Goal: Communication & Community: Ask a question

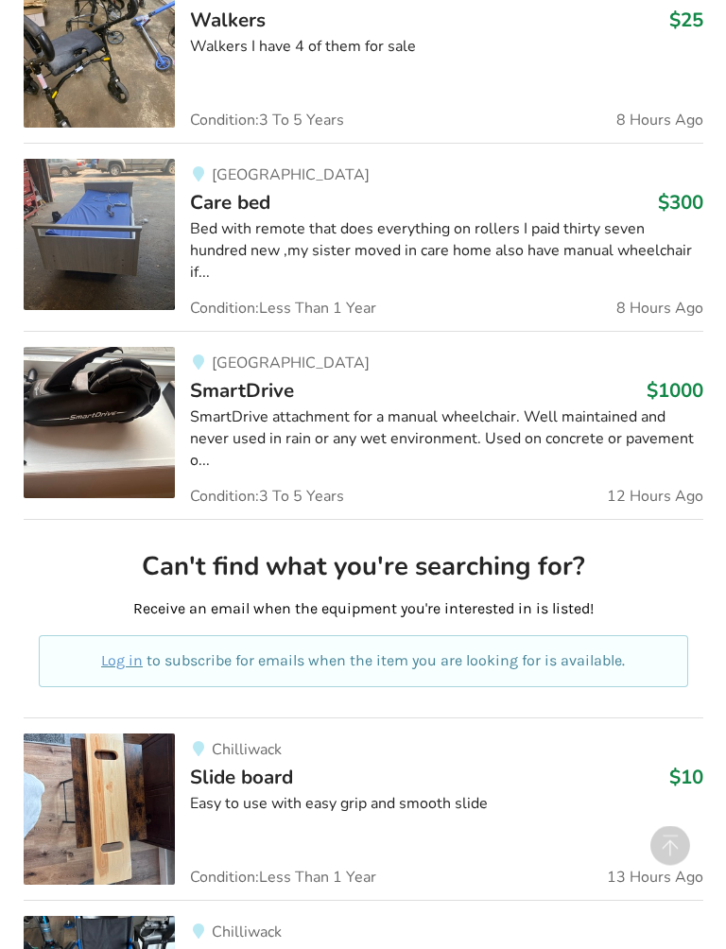
scroll to position [595, 0]
click at [552, 408] on div "SmartDrive attachment for a manual wheelchair. Well maintained and never used i…" at bounding box center [446, 439] width 513 height 65
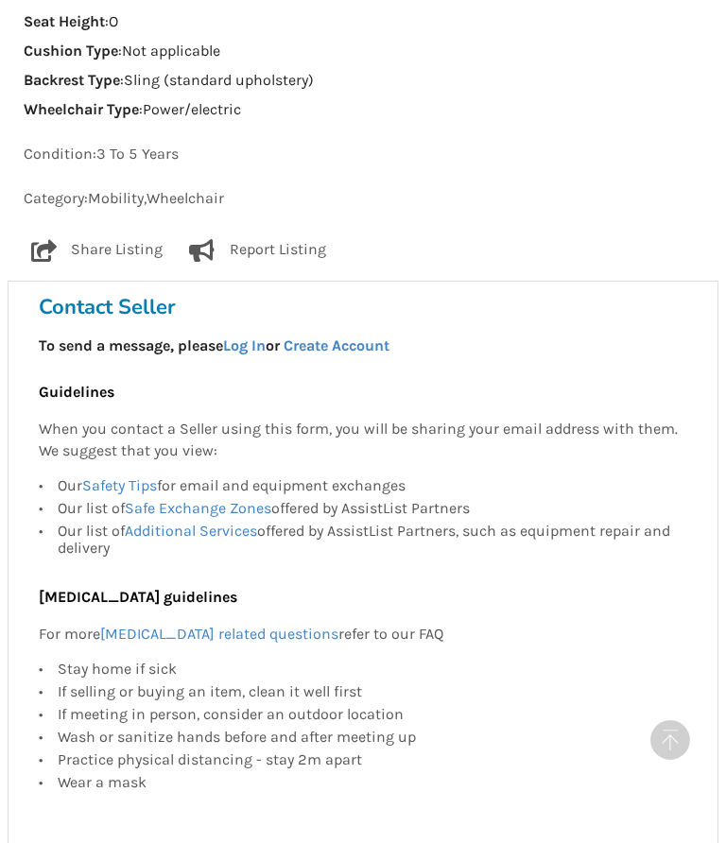
scroll to position [1499, 0]
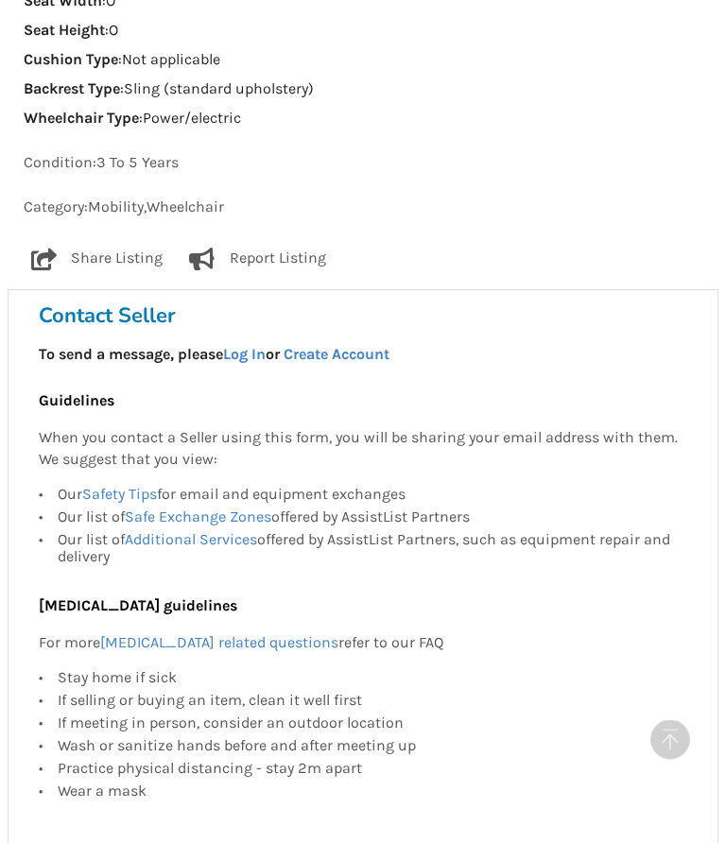
click at [237, 346] on link "Log In" at bounding box center [244, 355] width 43 height 18
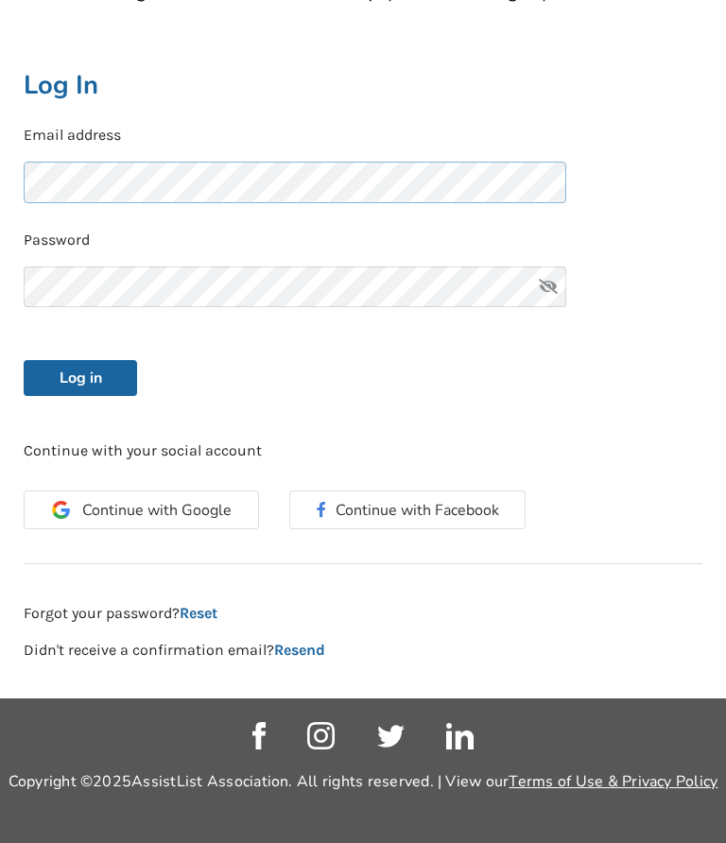
scroll to position [327, 0]
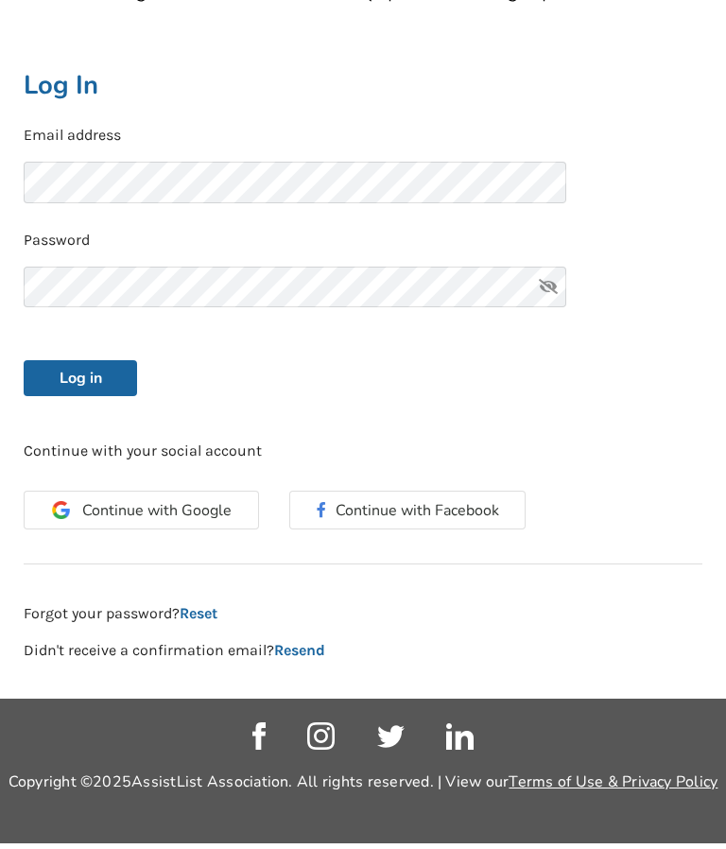
click at [65, 370] on button "Log in" at bounding box center [80, 384] width 113 height 36
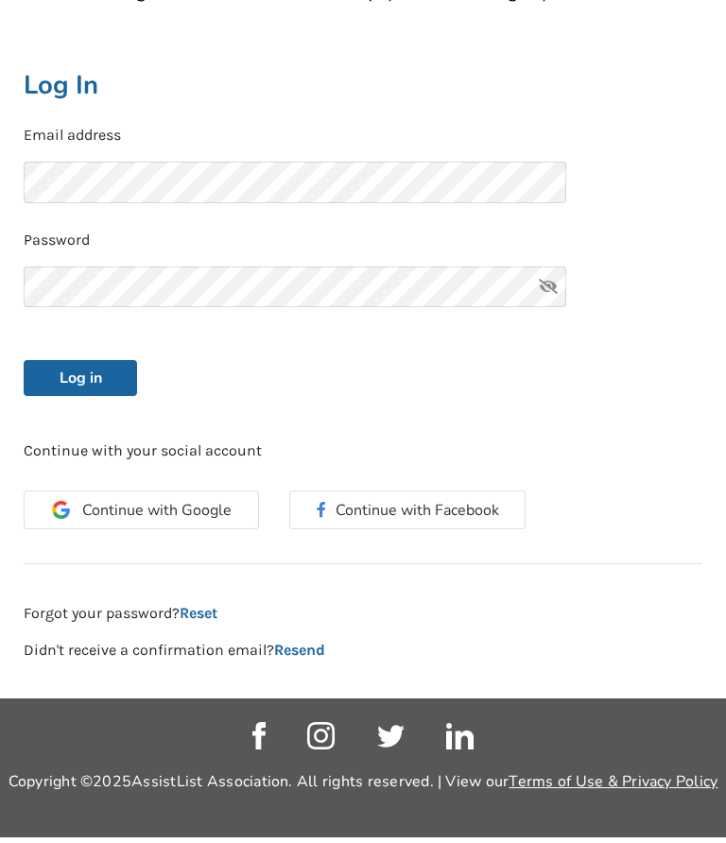
scroll to position [333, 0]
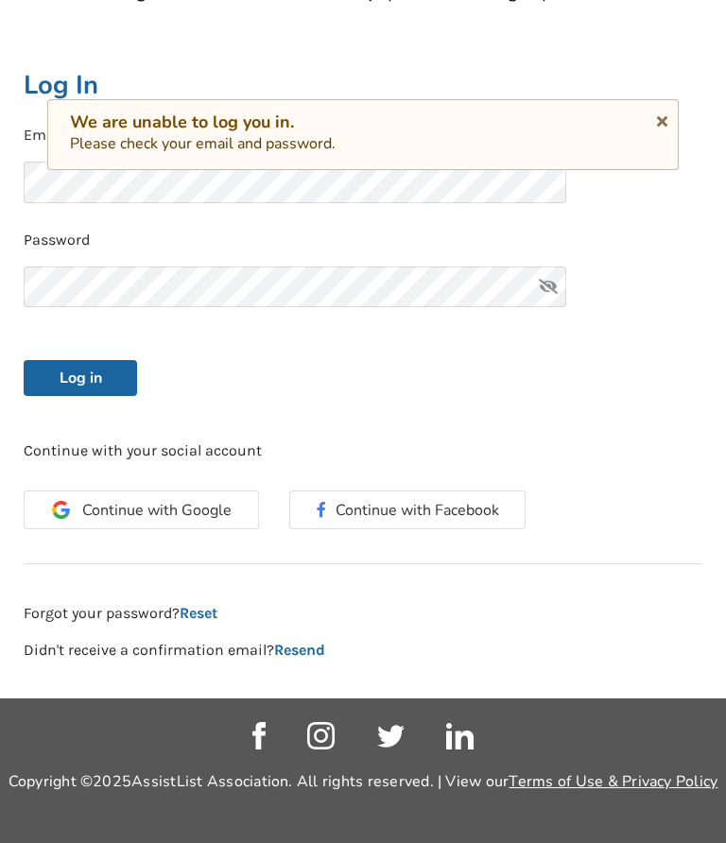
click at [169, 503] on span "Continue with Google" at bounding box center [156, 510] width 149 height 15
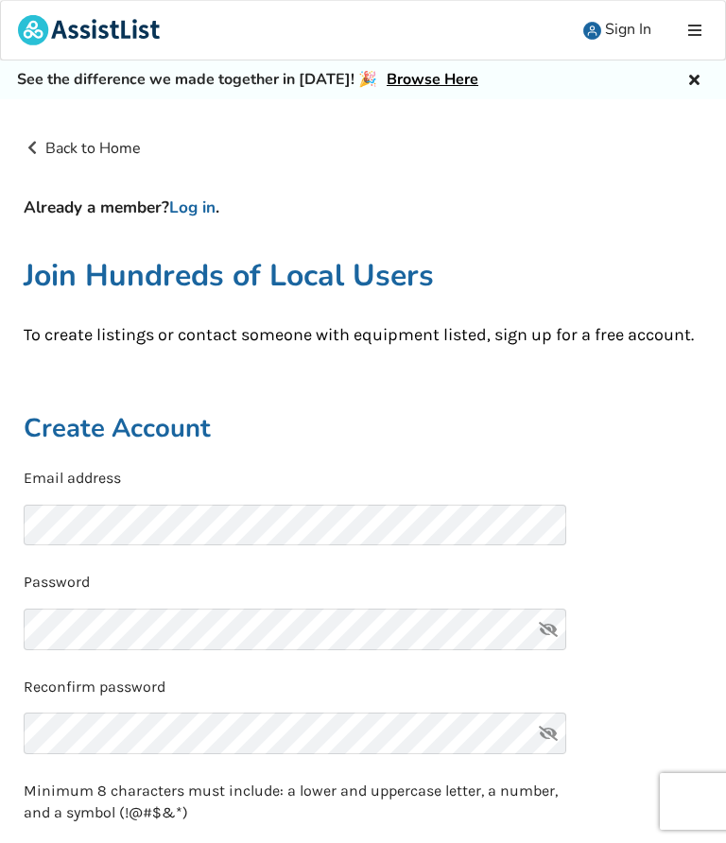
click at [192, 204] on link "Log in" at bounding box center [192, 208] width 46 height 22
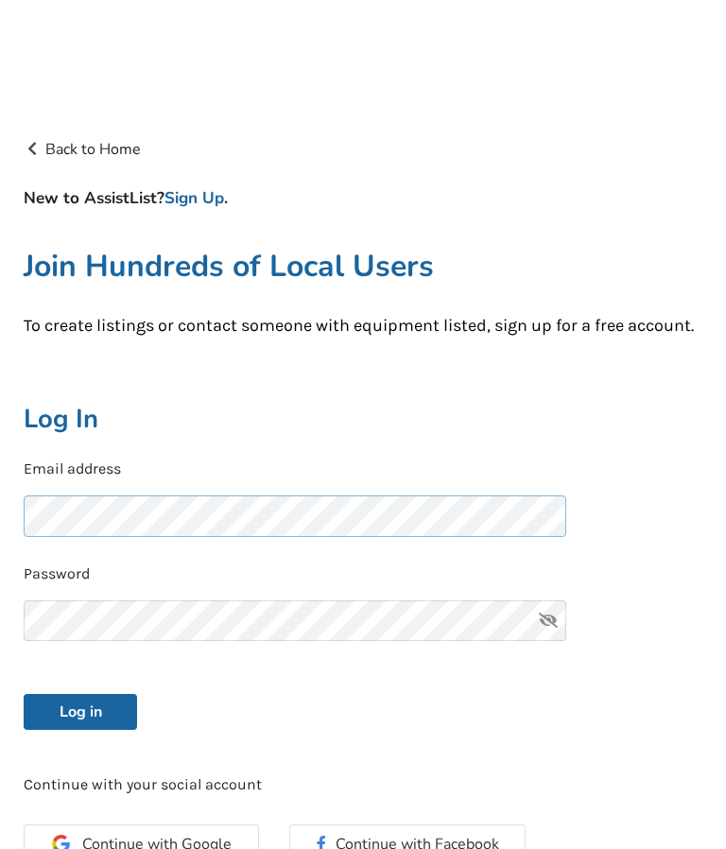
scroll to position [108, 0]
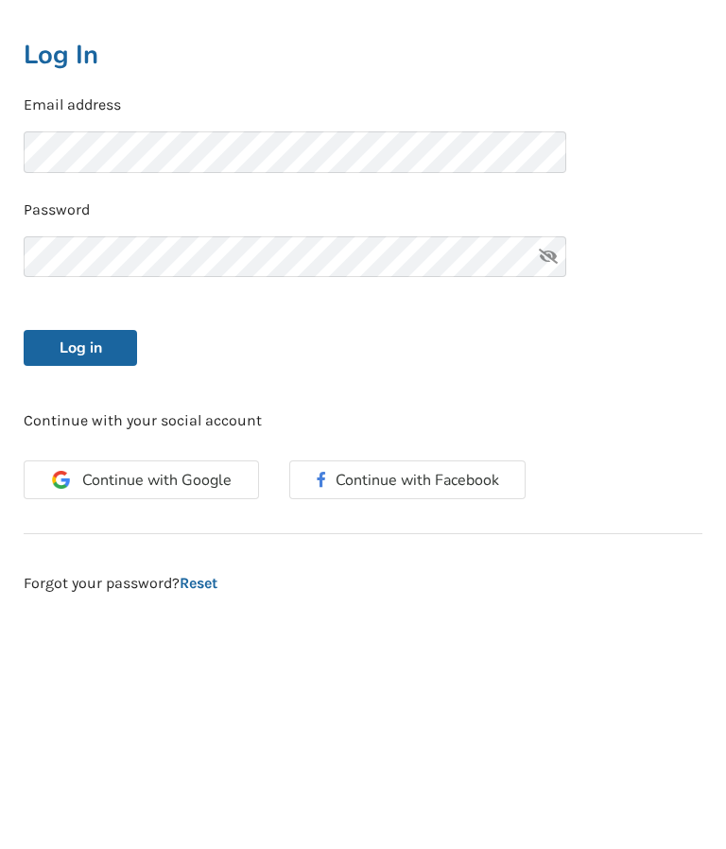
click at [463, 701] on div "Continue with Google Continue with Facebook" at bounding box center [363, 745] width 709 height 88
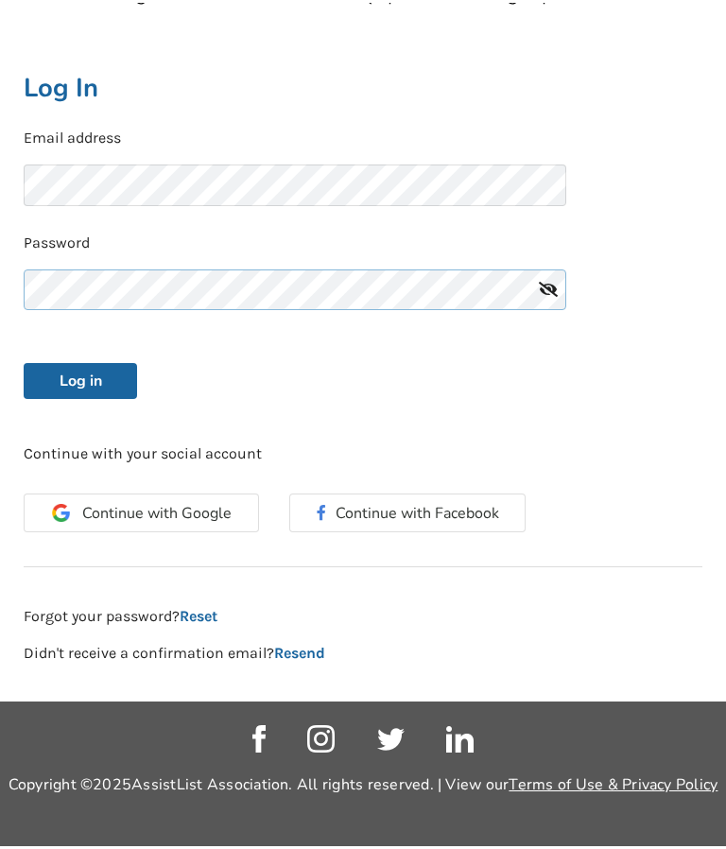
scroll to position [327, 0]
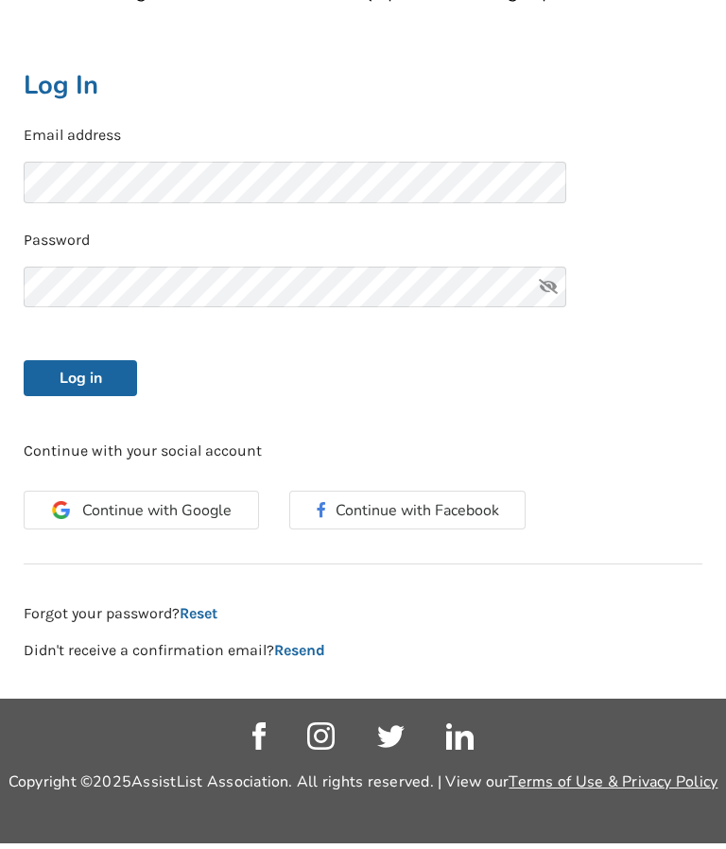
click at [71, 379] on button "Log in" at bounding box center [80, 384] width 113 height 36
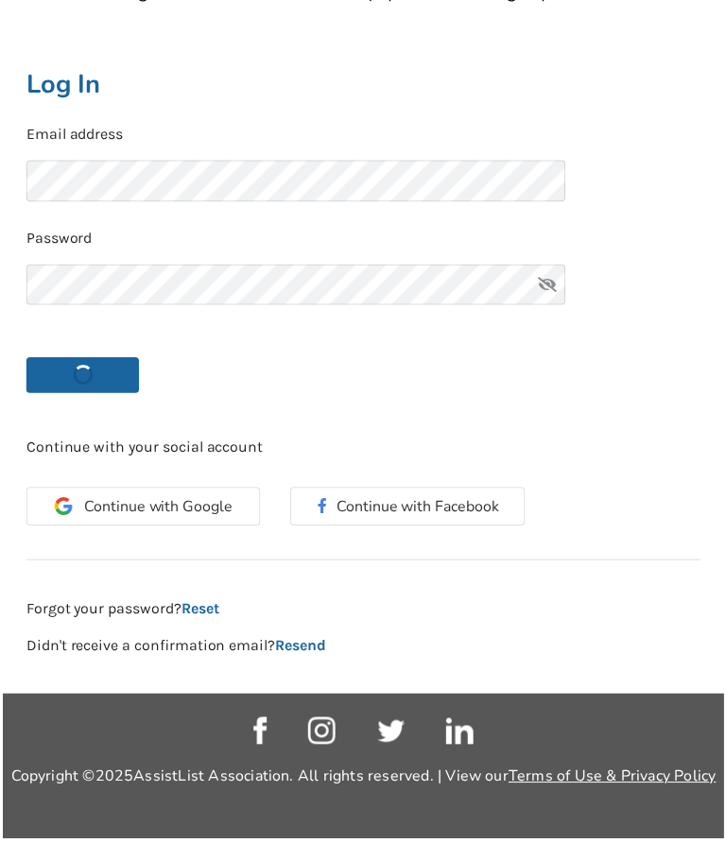
scroll to position [333, 0]
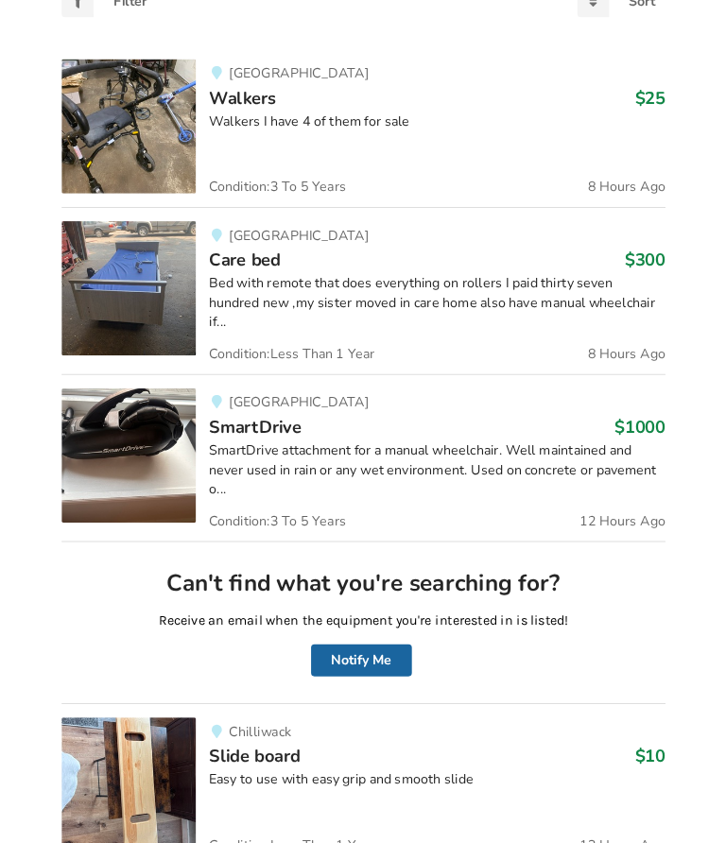
scroll to position [505, 0]
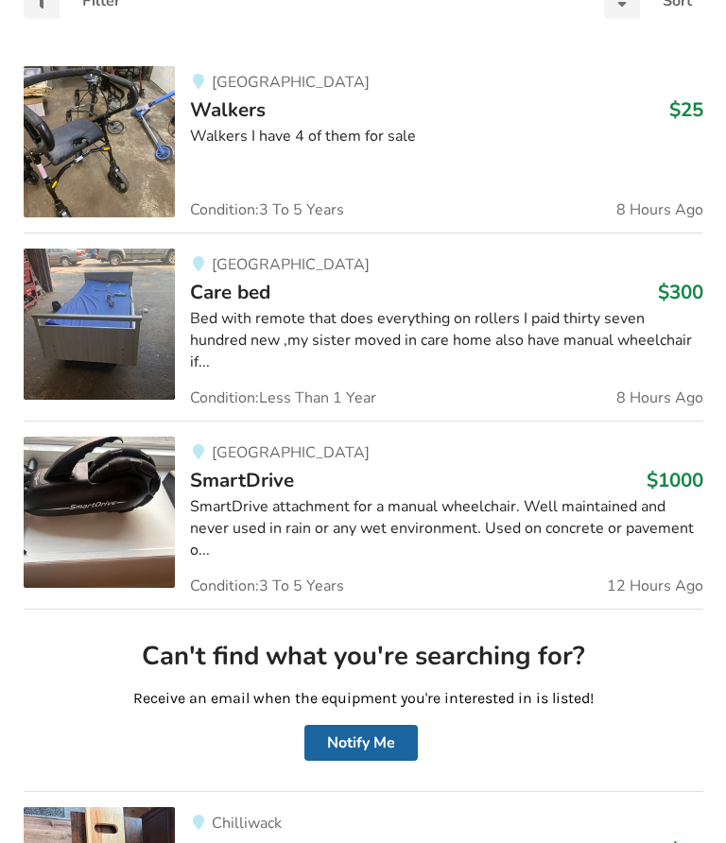
click at [566, 505] on div "SmartDrive attachment for a manual wheelchair. Well maintained and never used i…" at bounding box center [446, 528] width 513 height 65
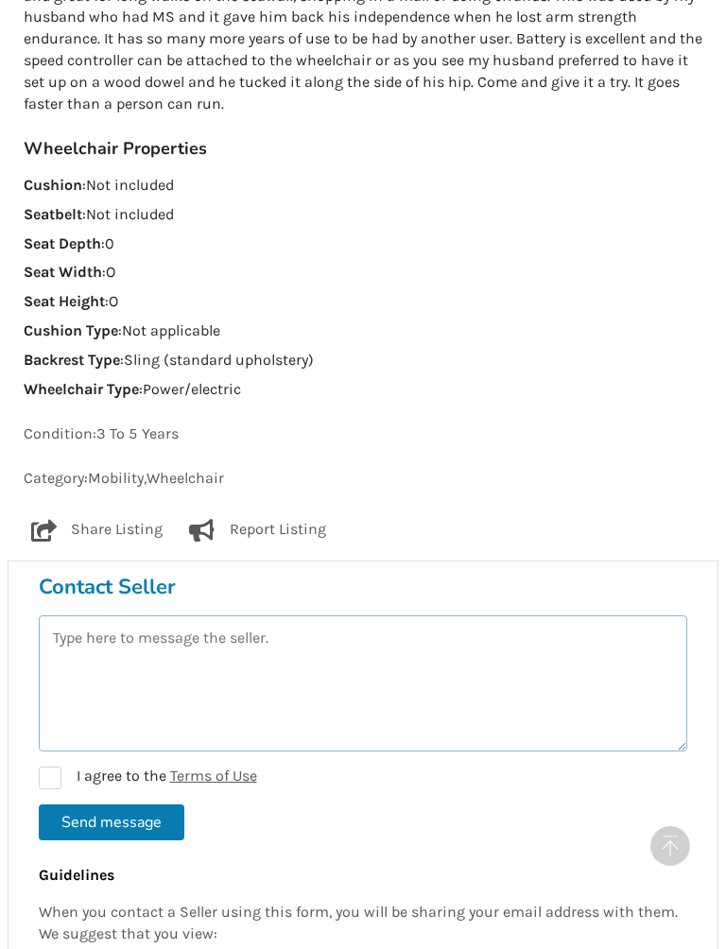
click at [504, 645] on textarea at bounding box center [363, 683] width 649 height 136
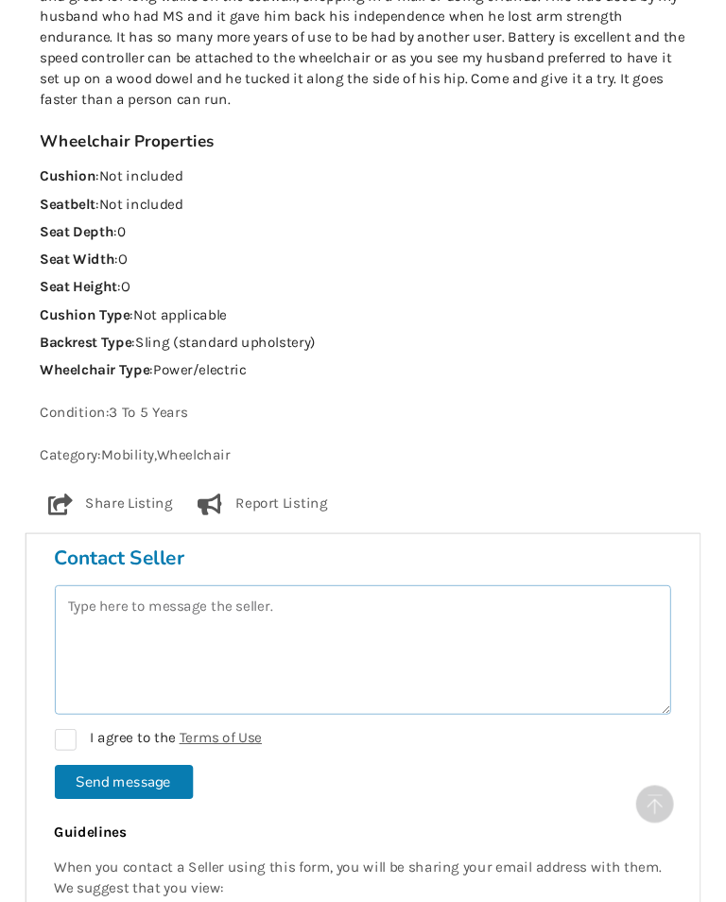
scroll to position [1314, 0]
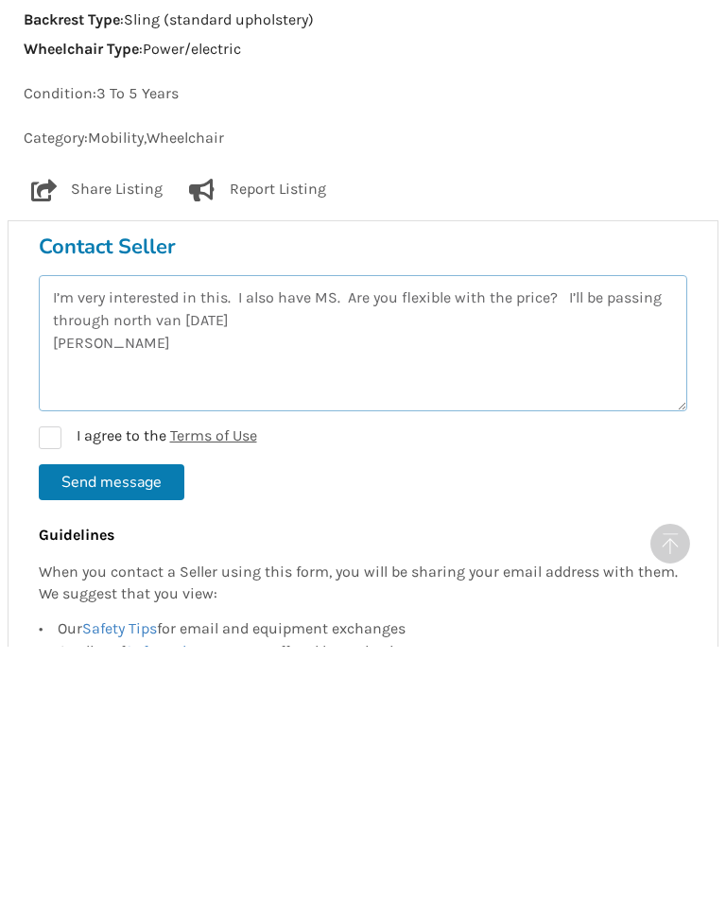
type textarea "I’m very interested in this. I also have MS. Are you flexible with the price? I…"
click at [51, 682] on label "I agree to the Terms of Use" at bounding box center [148, 693] width 218 height 23
checkbox input "true"
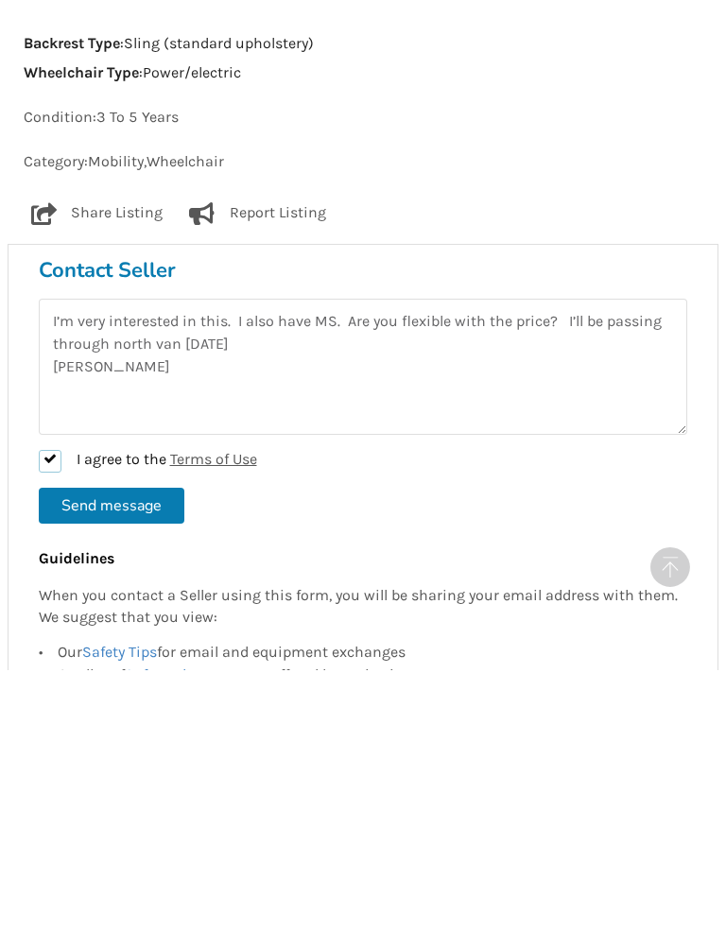
scroll to position [1570, 0]
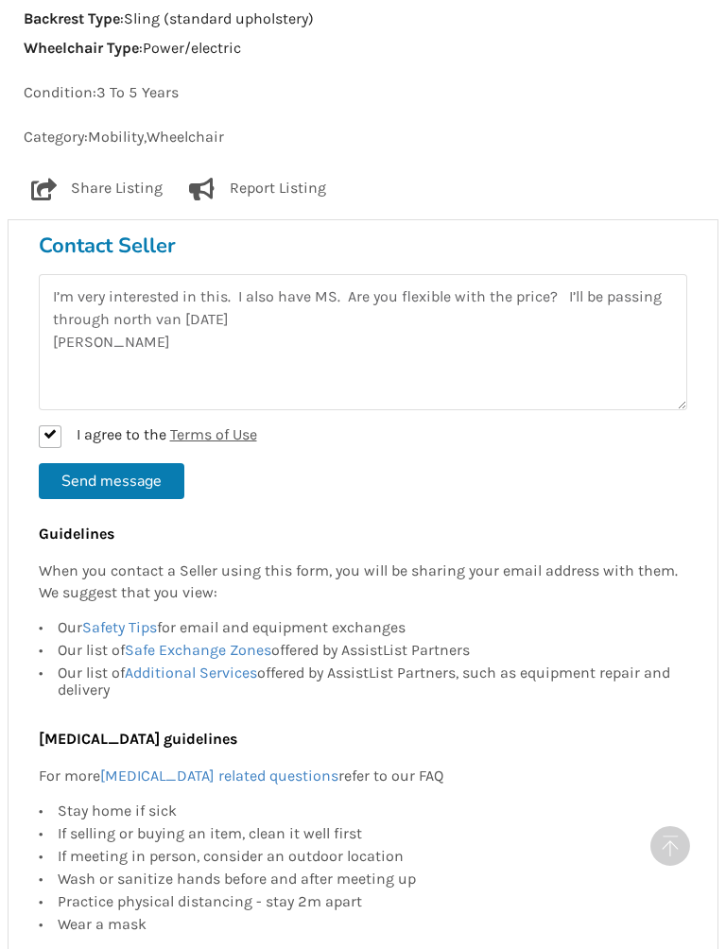
click at [110, 464] on button "Send message" at bounding box center [112, 481] width 146 height 36
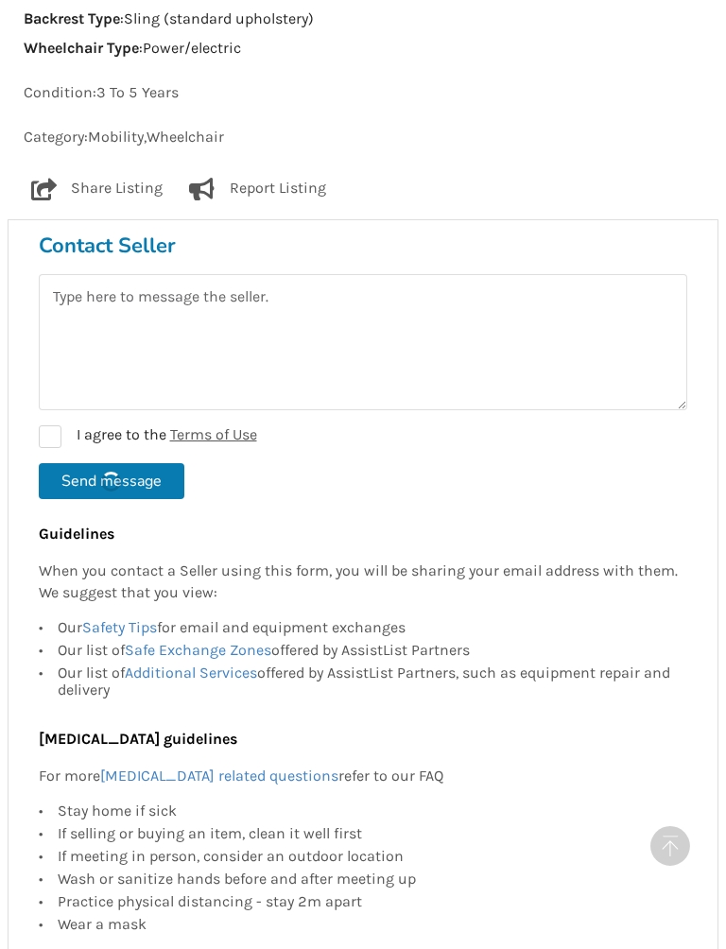
checkbox input "false"
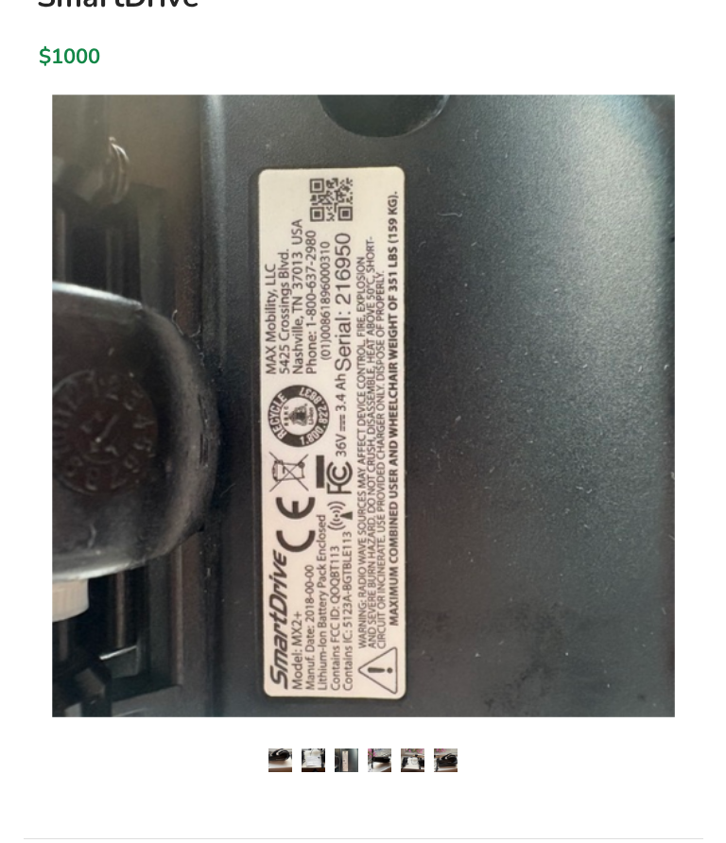
scroll to position [251, 0]
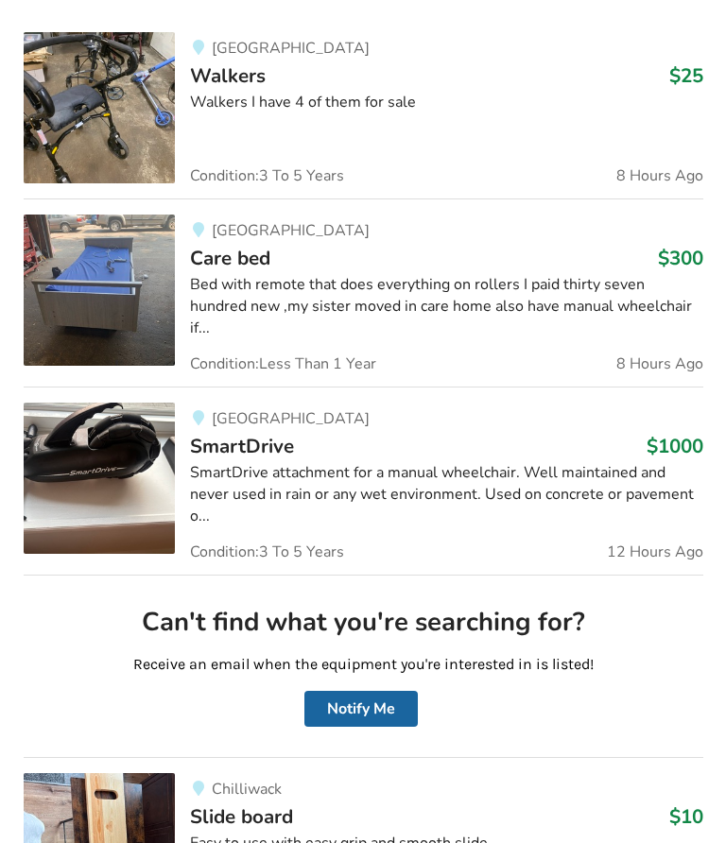
scroll to position [537, 0]
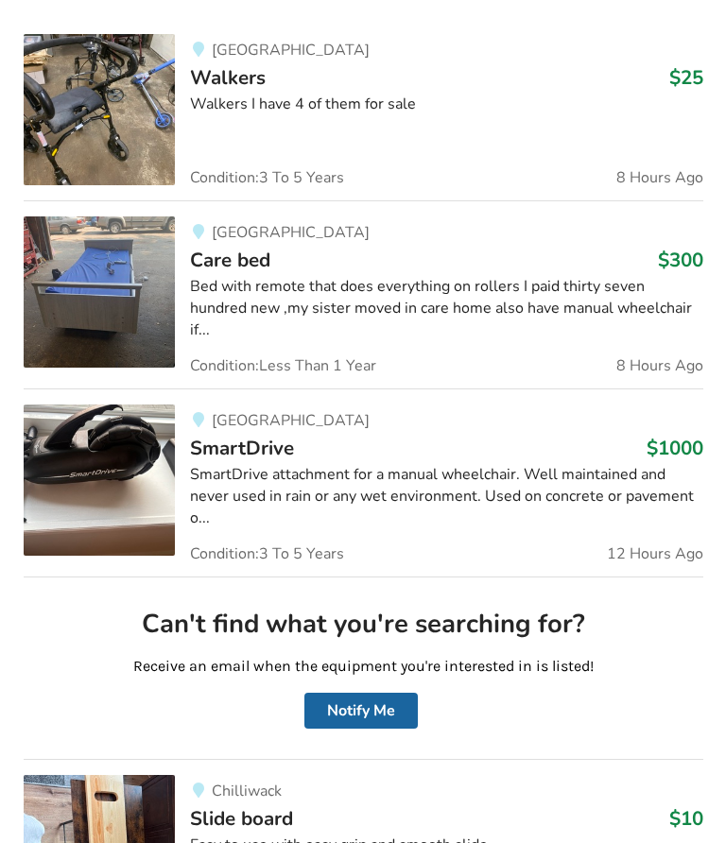
click at [128, 510] on img at bounding box center [99, 480] width 151 height 151
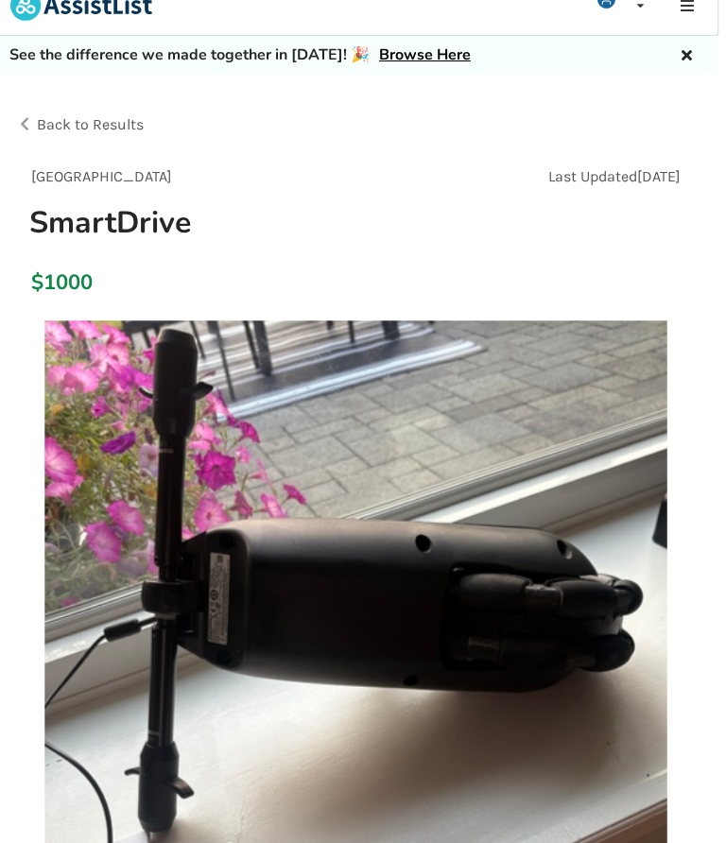
scroll to position [0, 8]
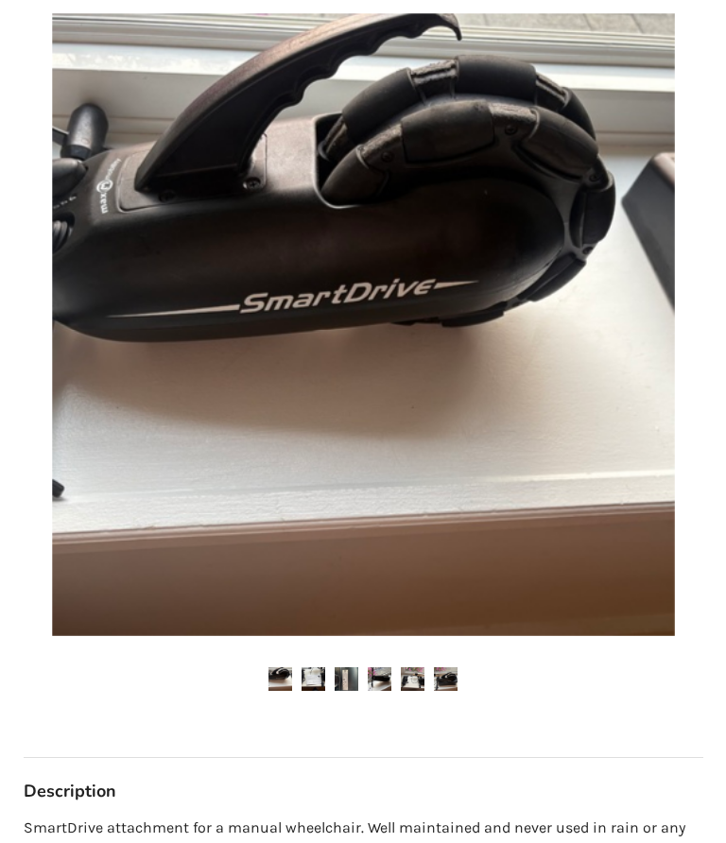
scroll to position [330, 0]
